Goal: Task Accomplishment & Management: Use online tool/utility

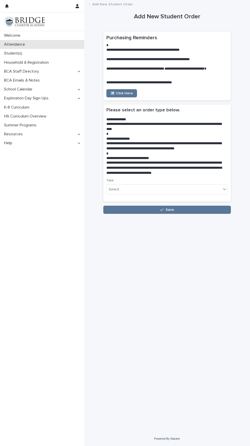
click at [24, 48] on div "Attendance" at bounding box center [42, 44] width 84 height 9
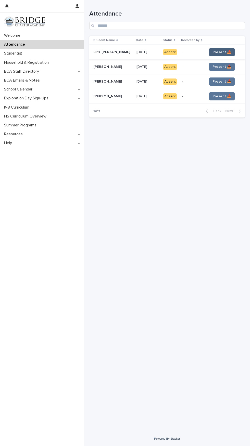
click at [227, 49] on button "Present 📥" at bounding box center [221, 52] width 25 height 8
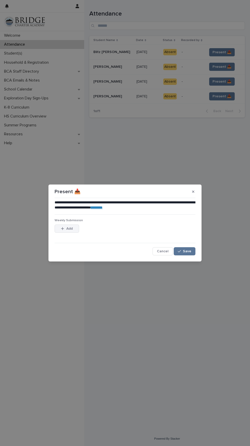
click at [65, 229] on div "button" at bounding box center [63, 229] width 5 height 4
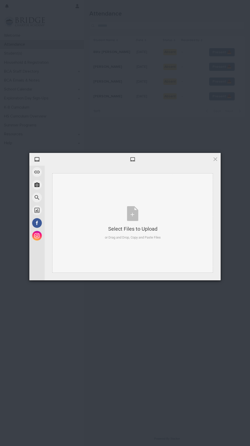
click at [136, 220] on div "Select Files to Upload or Drag and Drop, Copy and Paste Files" at bounding box center [133, 223] width 56 height 34
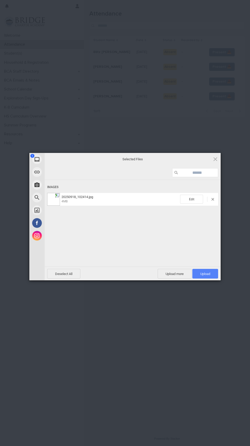
click at [214, 272] on span "Upload 1" at bounding box center [205, 274] width 26 height 10
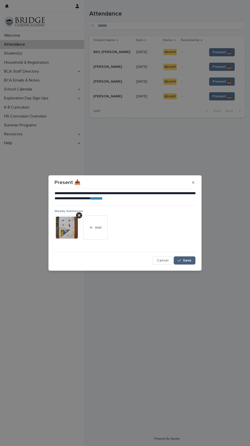
click at [195, 257] on button "Save" at bounding box center [185, 261] width 22 height 8
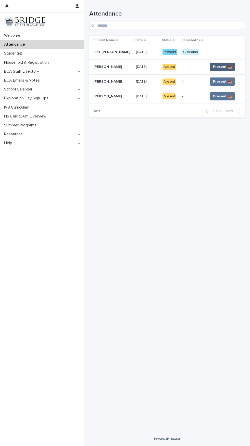
click at [226, 67] on span "Present 📥" at bounding box center [222, 66] width 19 height 5
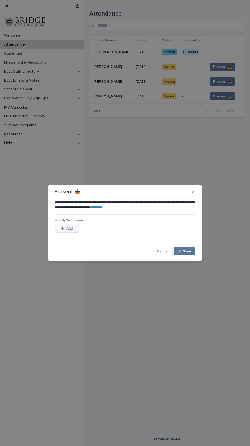
click at [67, 230] on span "Add" at bounding box center [69, 229] width 6 height 4
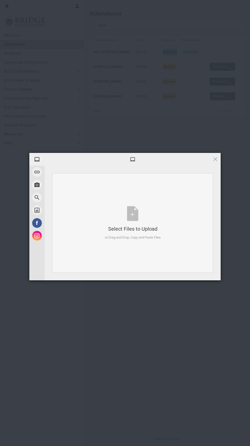
click at [136, 215] on div "Select Files to Upload or Drag and Drop, Copy and Paste Files" at bounding box center [133, 223] width 56 height 34
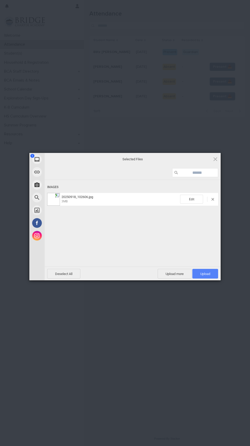
click at [211, 272] on span "Upload 1" at bounding box center [205, 274] width 26 height 10
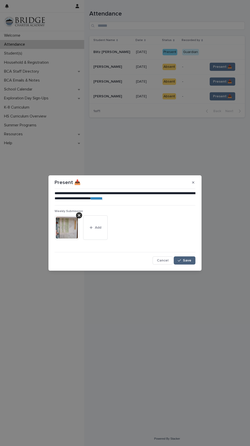
click at [191, 258] on button "Save" at bounding box center [185, 261] width 22 height 8
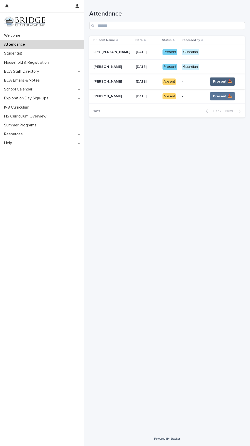
click at [222, 78] on button "Present 📥" at bounding box center [222, 82] width 25 height 8
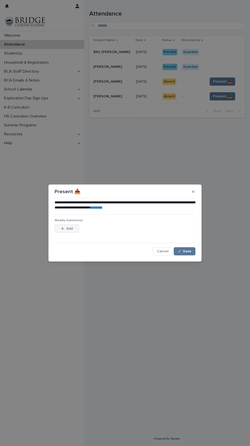
click at [64, 227] on div "button" at bounding box center [63, 229] width 5 height 4
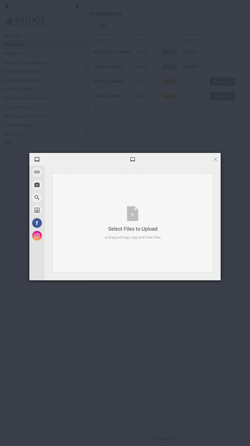
click at [143, 215] on div "Select Files to Upload or Drag and Drop, Copy and Paste Files" at bounding box center [133, 223] width 56 height 34
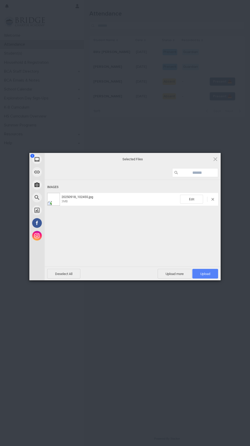
click at [208, 272] on span "Upload 1" at bounding box center [205, 274] width 26 height 10
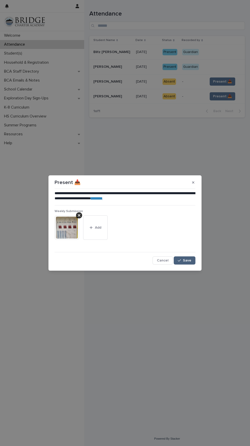
click at [194, 258] on button "Save" at bounding box center [185, 261] width 22 height 8
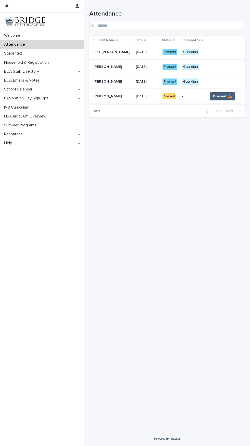
click at [226, 96] on span "Present 📥" at bounding box center [222, 96] width 19 height 5
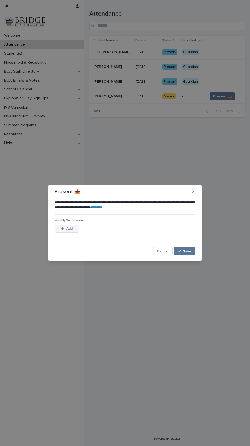
click at [63, 228] on icon "button" at bounding box center [62, 229] width 3 height 4
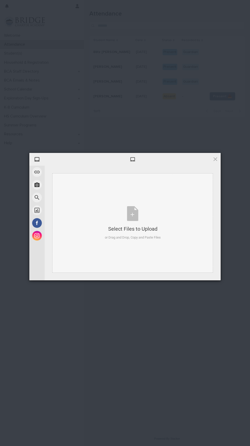
click at [141, 217] on div "Select Files to Upload or Drag and Drop, Copy and Paste Files" at bounding box center [133, 223] width 56 height 34
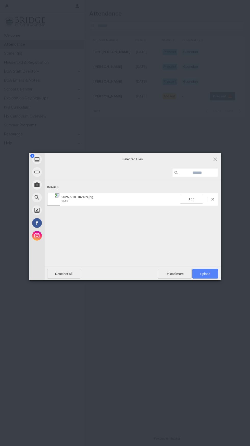
click at [214, 272] on span "Upload 1" at bounding box center [205, 274] width 26 height 10
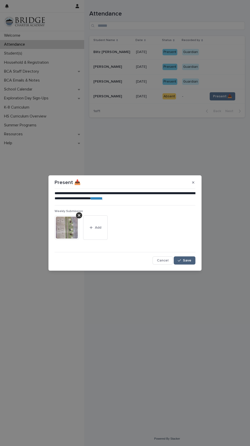
click at [192, 260] on button "Save" at bounding box center [185, 261] width 22 height 8
